Goal: Find specific page/section: Find specific page/section

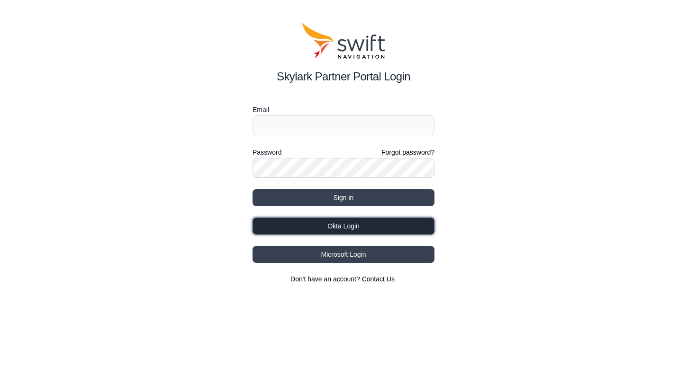
click at [348, 224] on button "Okta Login" at bounding box center [343, 226] width 182 height 17
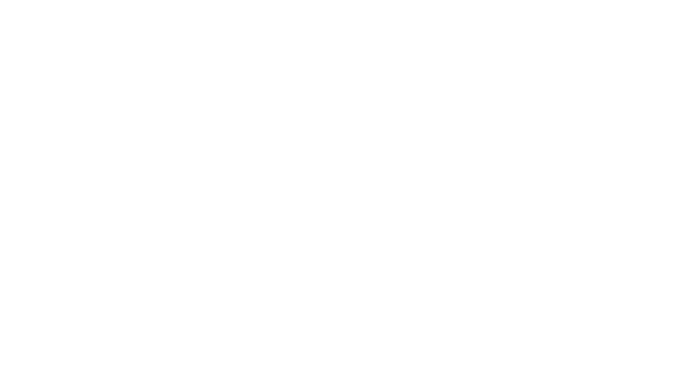
select select
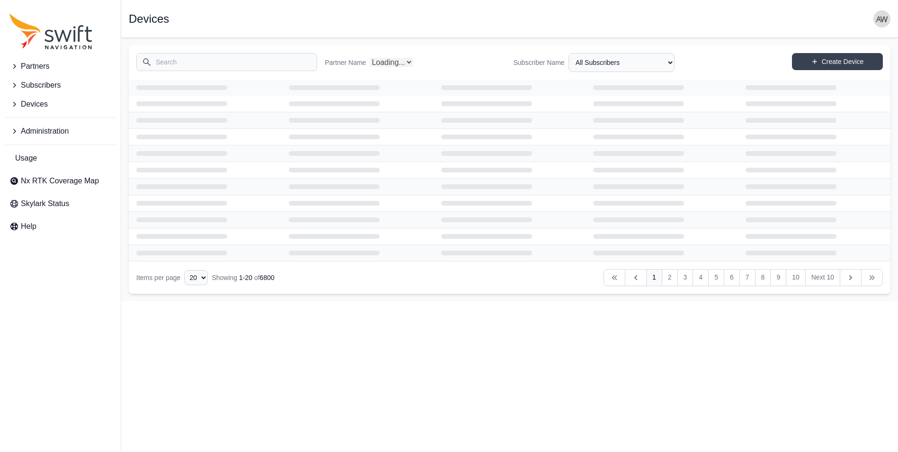
select select "Partner Name"
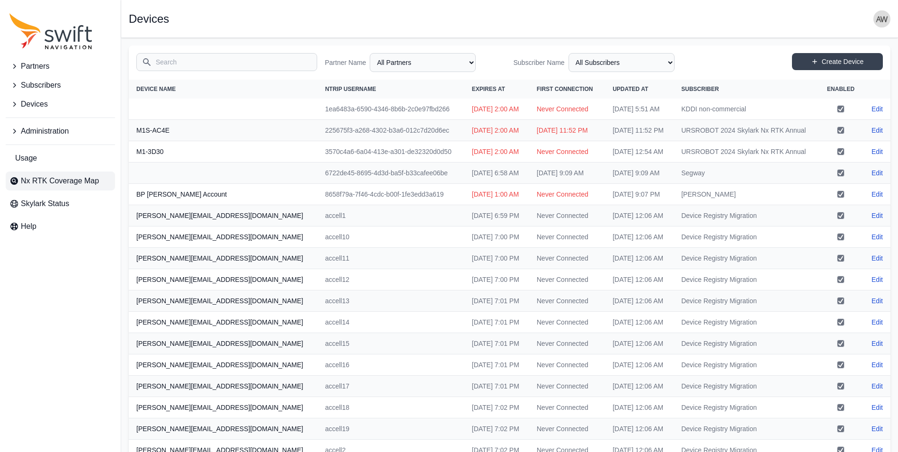
click at [36, 179] on span "Nx RTK Coverage Map" at bounding box center [60, 180] width 78 height 11
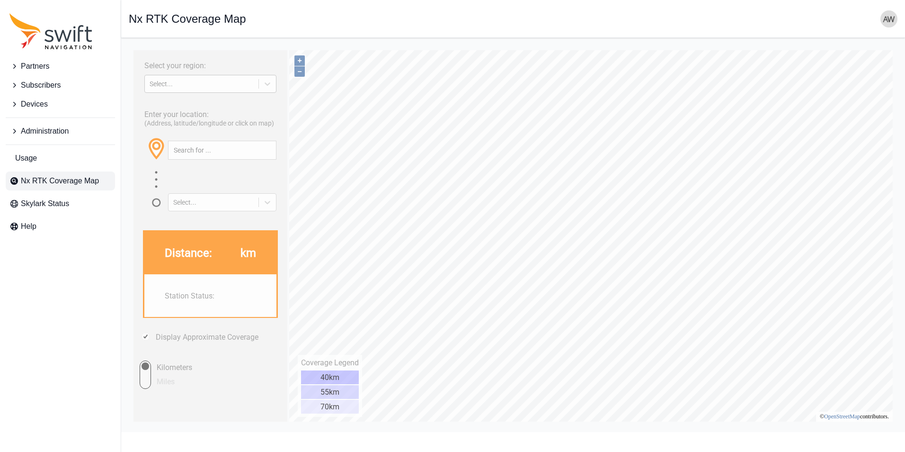
click at [183, 84] on div "Select..." at bounding box center [202, 84] width 104 height 8
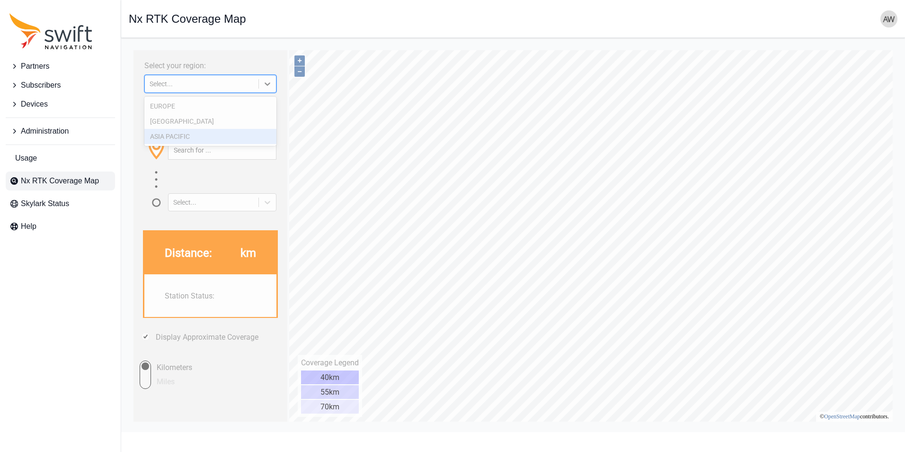
click at [189, 135] on div "ASIA PACIFIC" at bounding box center [210, 136] width 132 height 15
